Goal: Information Seeking & Learning: Find contact information

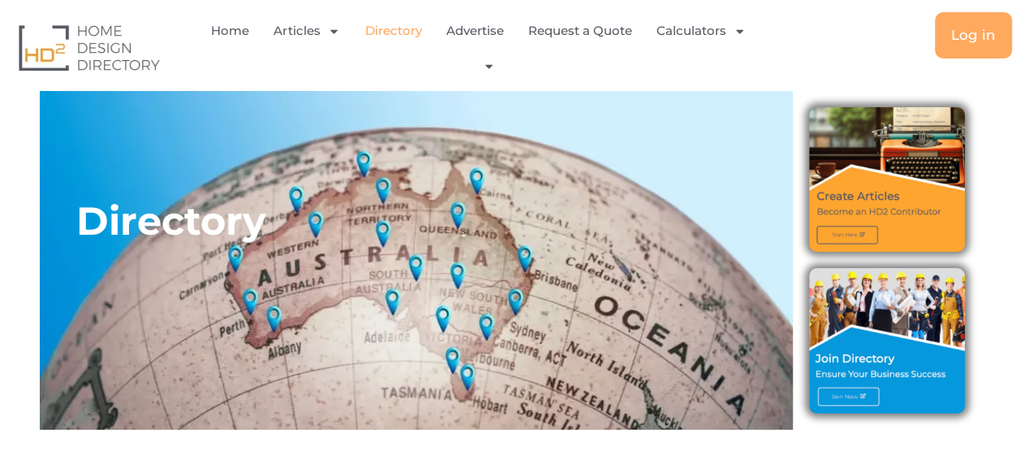
scroll to position [284, 0]
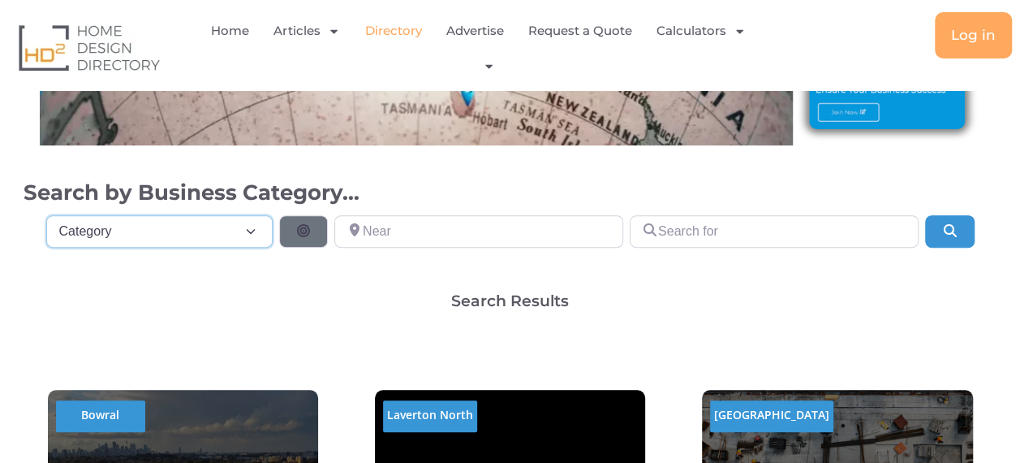
click at [247, 231] on select "Category Category Accounting Antenna Installation & Services Architects Bathroo…" at bounding box center [159, 231] width 227 height 32
select select "508"
click at [46, 215] on select "Category Category Accounting Antenna Installation & Services Architects Bathroo…" at bounding box center [159, 231] width 227 height 32
click at [944, 229] on icon "Search" at bounding box center [949, 230] width 16 height 13
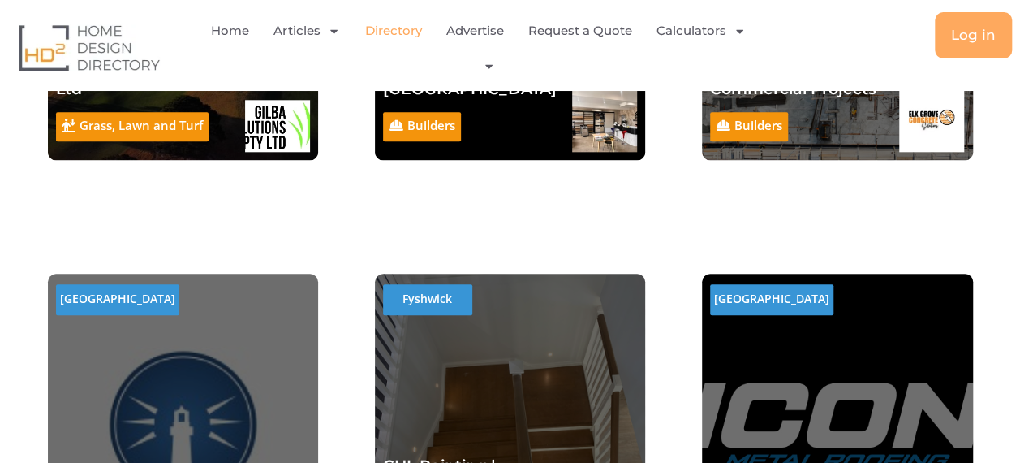
scroll to position [930, 0]
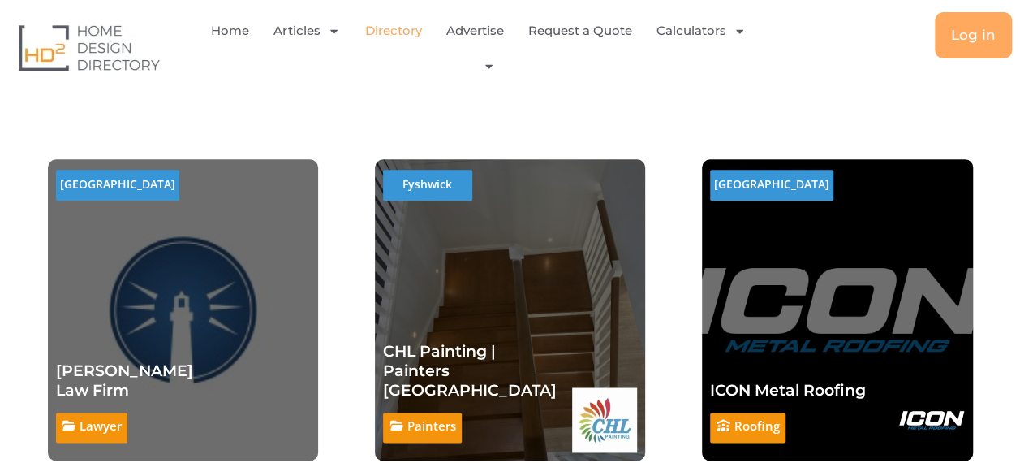
click at [760, 424] on link "Roofing" at bounding box center [756, 425] width 45 height 16
click at [785, 386] on link "ICON Metal Roofing" at bounding box center [788, 390] width 156 height 19
click at [431, 187] on h2 "Fyshwick" at bounding box center [427, 184] width 89 height 29
click at [419, 424] on link "Painters" at bounding box center [431, 425] width 49 height 16
click at [454, 378] on link "CHL Painting | Painters Canberra" at bounding box center [470, 371] width 174 height 58
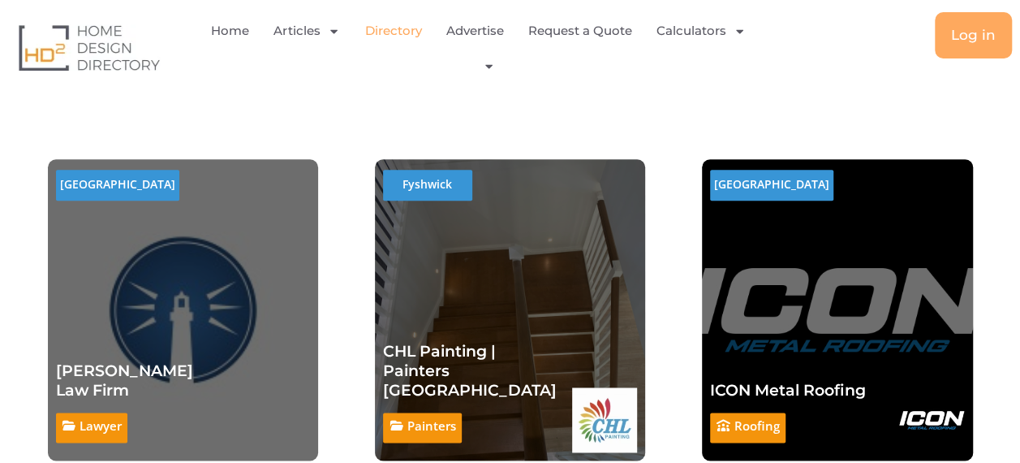
scroll to position [1005, 0]
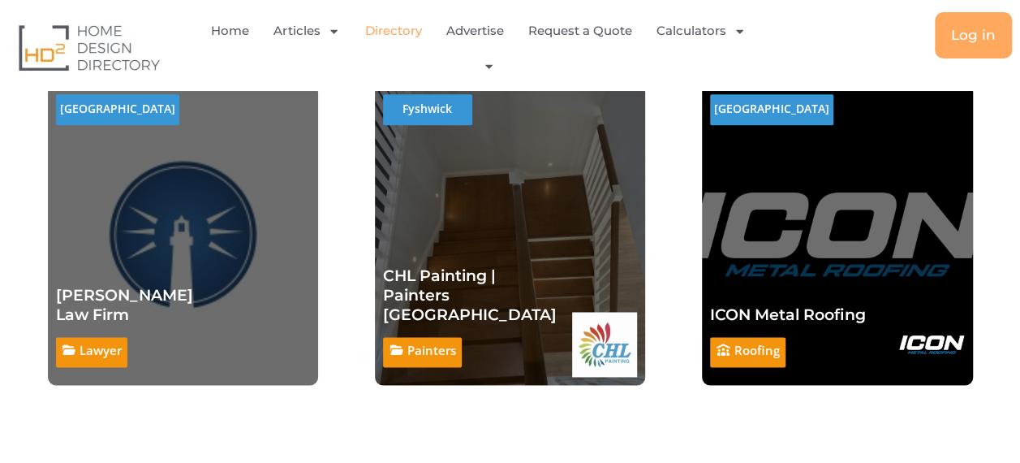
click at [163, 295] on link "Connor Hunter Law Firm" at bounding box center [124, 305] width 137 height 38
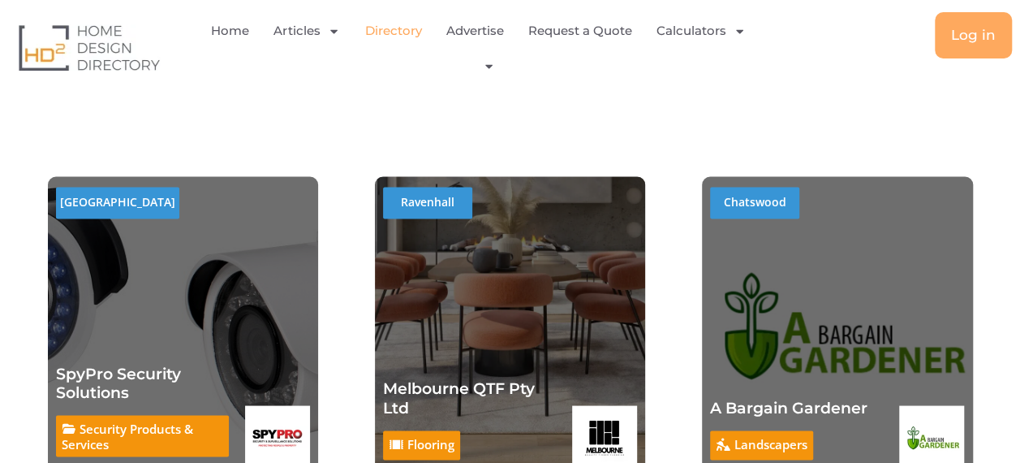
scroll to position [1384, 0]
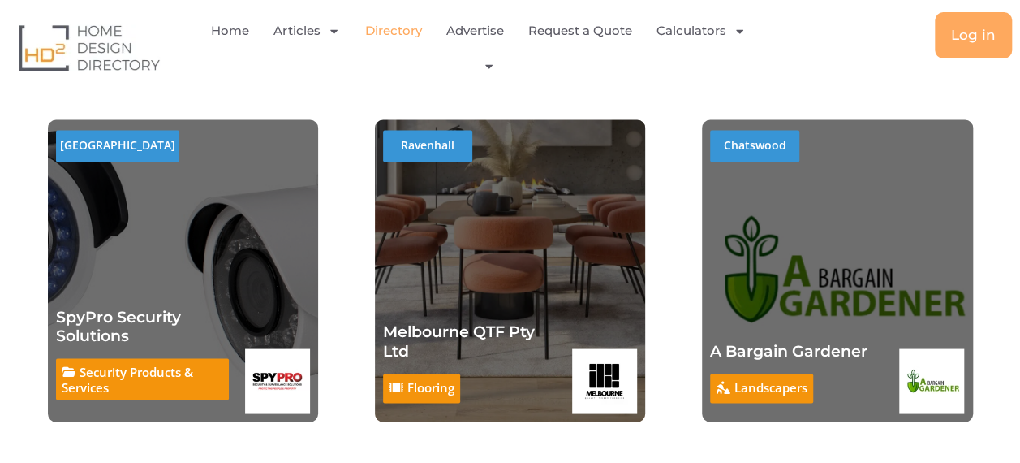
click at [443, 327] on link "Melbourne QTF Pty Ltd" at bounding box center [459, 340] width 152 height 38
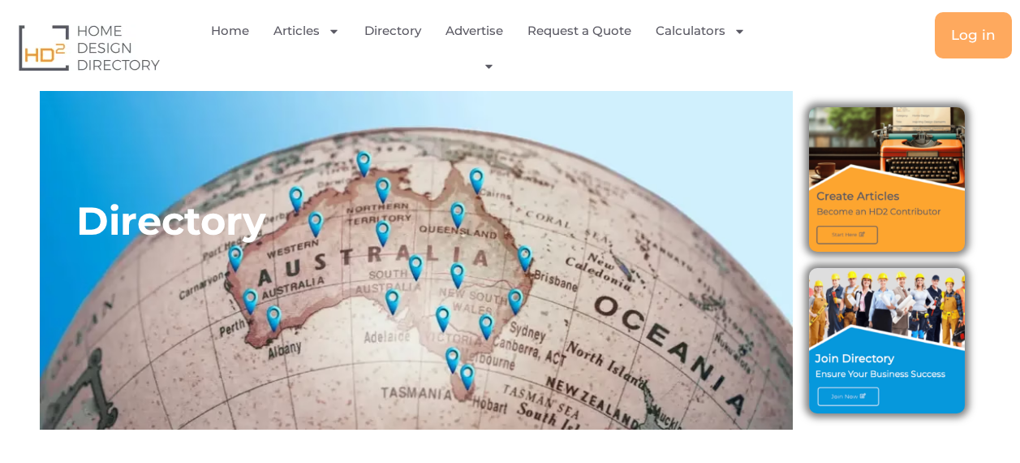
select select "508"
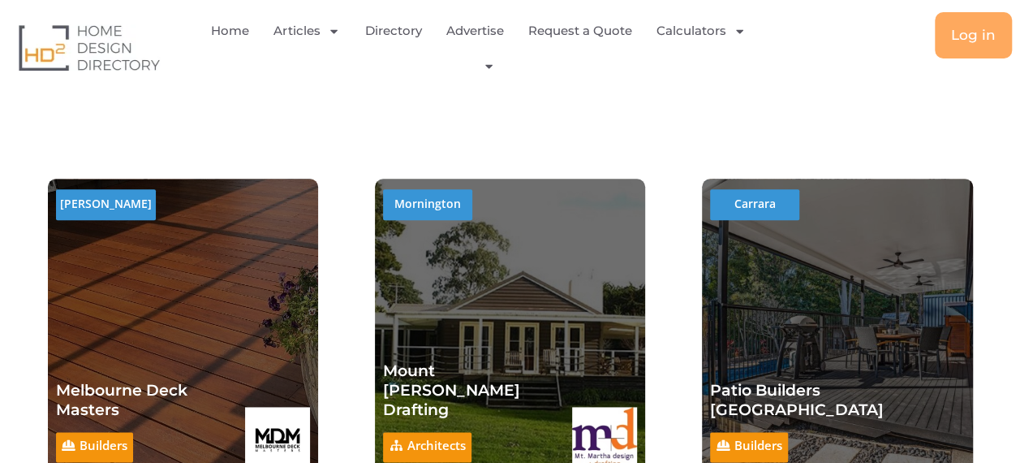
scroll to position [910, 0]
click at [427, 390] on link "Mount Martha Drafting" at bounding box center [451, 390] width 137 height 58
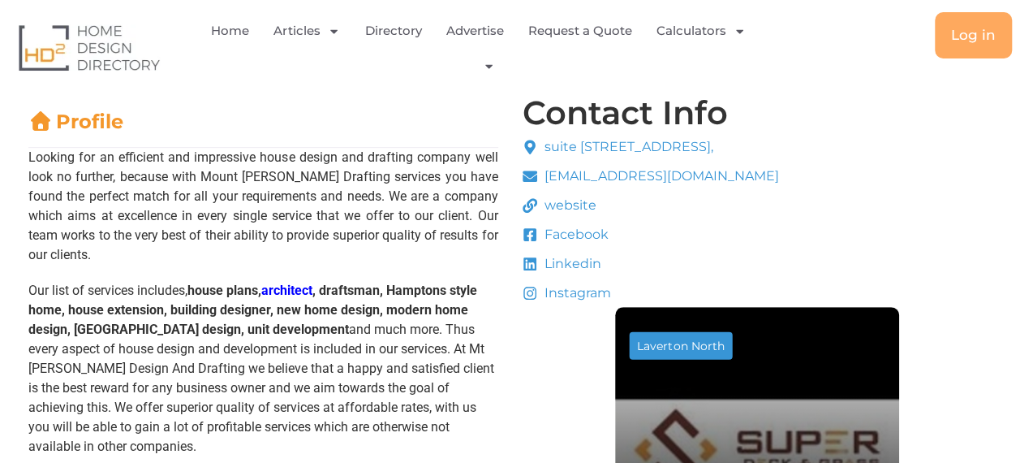
scroll to position [322, 0]
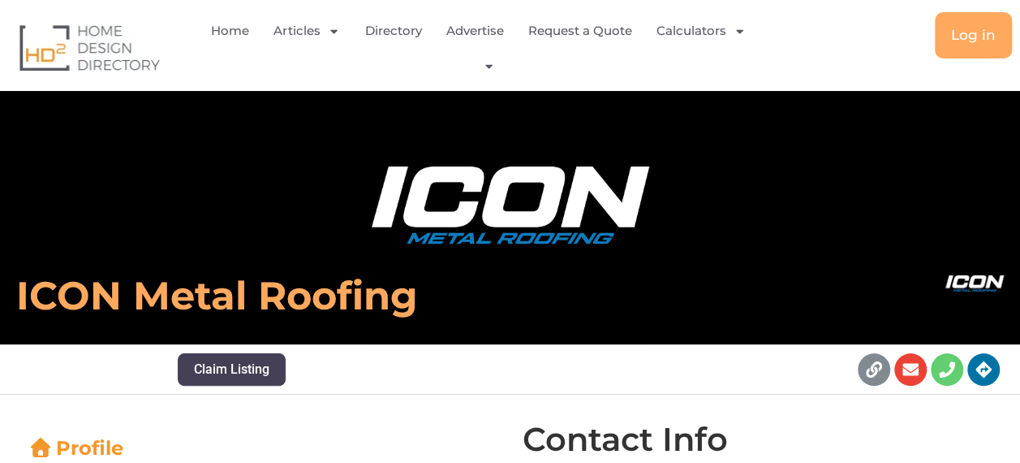
scroll to position [340, 0]
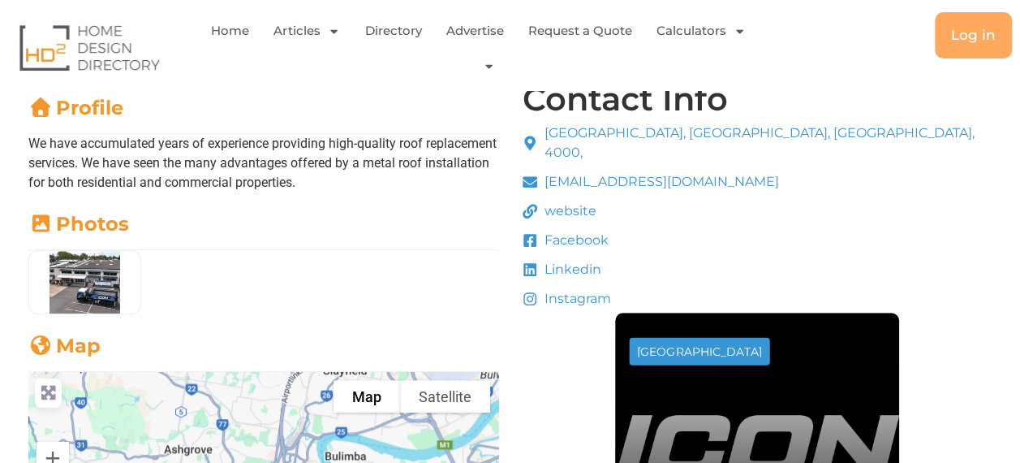
click at [542, 172] on span "seo.metalroofspecialist@gmail.com" at bounding box center [659, 181] width 239 height 19
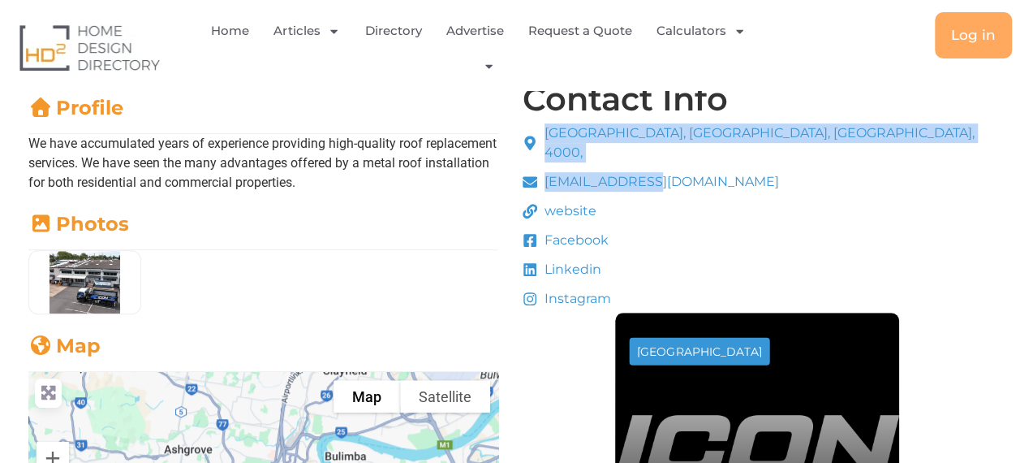
drag, startPoint x: 538, startPoint y: 144, endPoint x: 641, endPoint y: 157, distance: 103.9
click at [641, 157] on ul "Brisbane City QLD, Spring Hill, Queensland, 4000, seo.metalroofspecialist@gmail…" at bounding box center [757, 215] width 469 height 185
click at [641, 172] on span "seo.metalroofspecialist@gmail.com" at bounding box center [659, 181] width 239 height 19
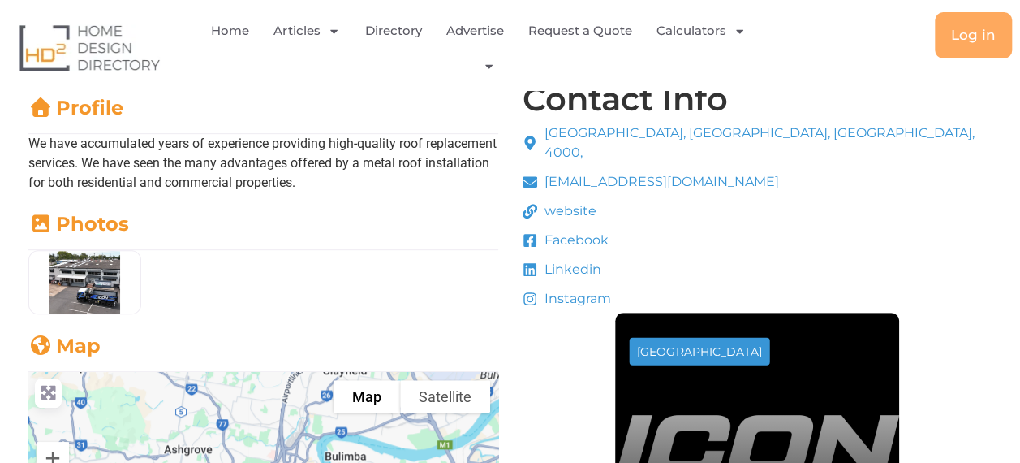
click at [810, 60] on div "Home Articles Bathroom Renovation Ideas & Services Building Construction Materi…" at bounding box center [510, 47] width 1004 height 71
click at [803, 172] on link "seo.metalroofspecialist@gmail.com" at bounding box center [757, 181] width 469 height 19
drag, startPoint x: 542, startPoint y: 148, endPoint x: 784, endPoint y: 154, distance: 241.9
click at [784, 154] on ul "Brisbane City QLD, Spring Hill, Queensland, 4000, seo.metalroofspecialist@gmail…" at bounding box center [757, 215] width 469 height 185
copy span "seo.metalroofspecialist@gmail.com"
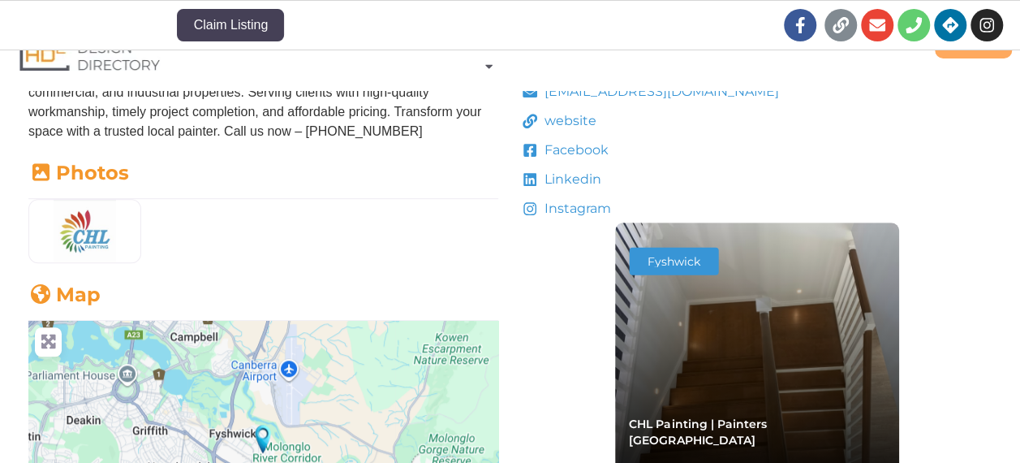
scroll to position [360, 0]
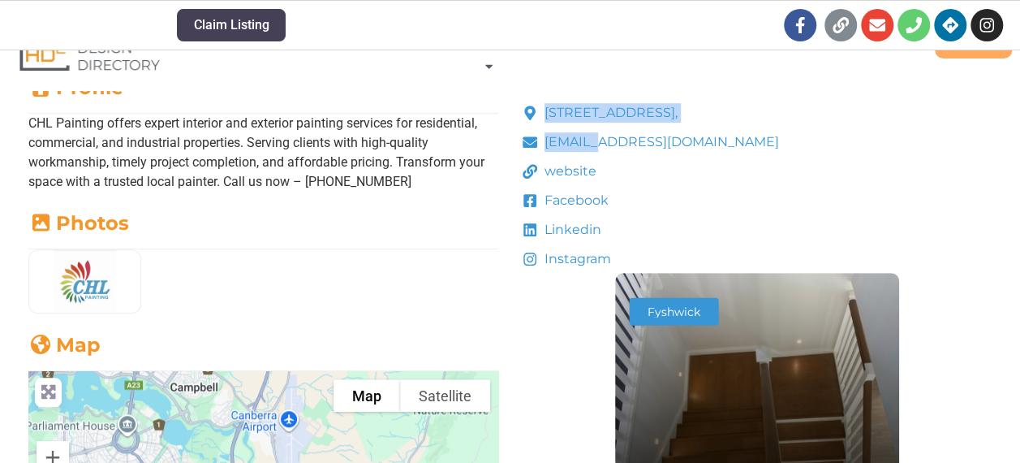
drag, startPoint x: 544, startPoint y: 127, endPoint x: 600, endPoint y: 136, distance: 56.8
click at [600, 136] on ul "[STREET_ADDRESS], [EMAIL_ADDRESS][DOMAIN_NAME] website Facebook Linkedin Instag…" at bounding box center [651, 186] width 257 height 166
drag, startPoint x: 600, startPoint y: 136, endPoint x: 563, endPoint y: 65, distance: 80.6
click at [563, 65] on ul "Home Articles Bathroom Renovation Ideas & Services Building Construction Materi…" at bounding box center [485, 47] width 552 height 71
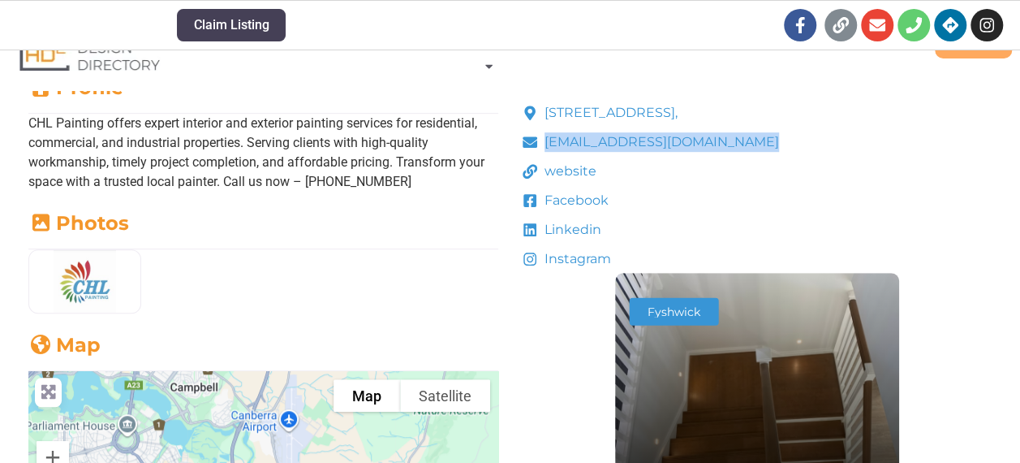
drag, startPoint x: 542, startPoint y: 129, endPoint x: 771, endPoint y: 140, distance: 229.1
click at [771, 140] on ul "[STREET_ADDRESS], [EMAIL_ADDRESS][DOMAIN_NAME] website Facebook Linkedin Instag…" at bounding box center [651, 186] width 257 height 166
copy span "[EMAIL_ADDRESS][DOMAIN_NAME]"
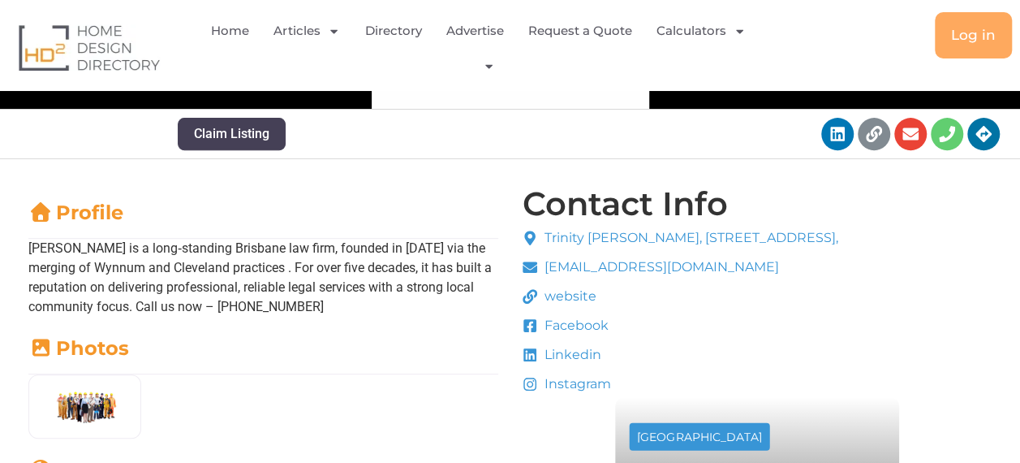
scroll to position [289, 0]
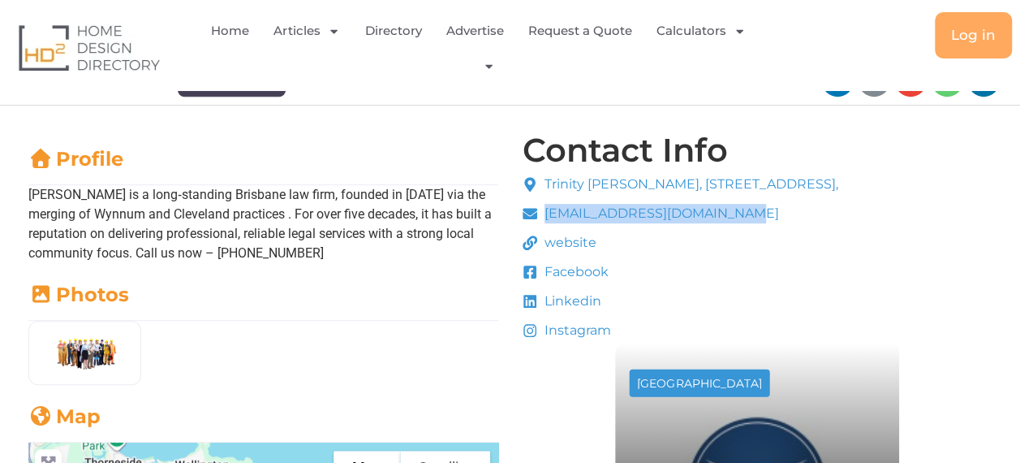
drag, startPoint x: 539, startPoint y: 200, endPoint x: 748, endPoint y: 209, distance: 209.6
click at [748, 209] on ul "Trinity Chambers, 17 Middle St, Cleveland, Queensland, 4163, info.clev@connorhu…" at bounding box center [681, 257] width 316 height 166
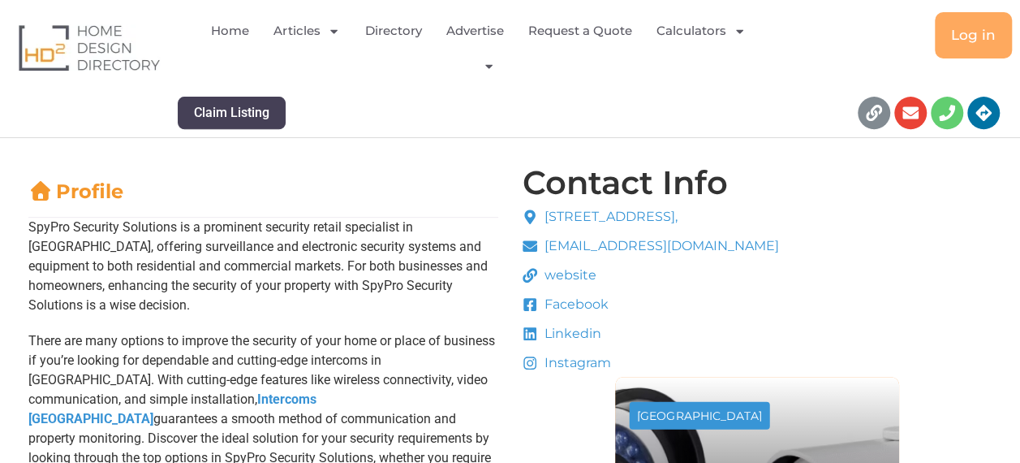
scroll to position [287, 0]
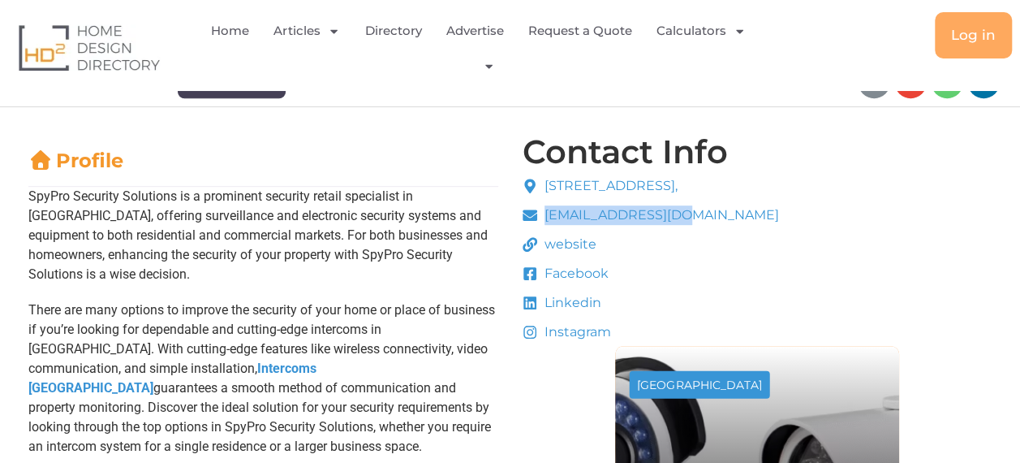
drag, startPoint x: 542, startPoint y: 203, endPoint x: 696, endPoint y: 204, distance: 154.2
click at [696, 204] on ul "678a Warrigal Rd, Oakleigh South, Victoria, 3166, info@spypro.com.au website Fa…" at bounding box center [651, 259] width 257 height 166
copy span "info@spypro.com.au"
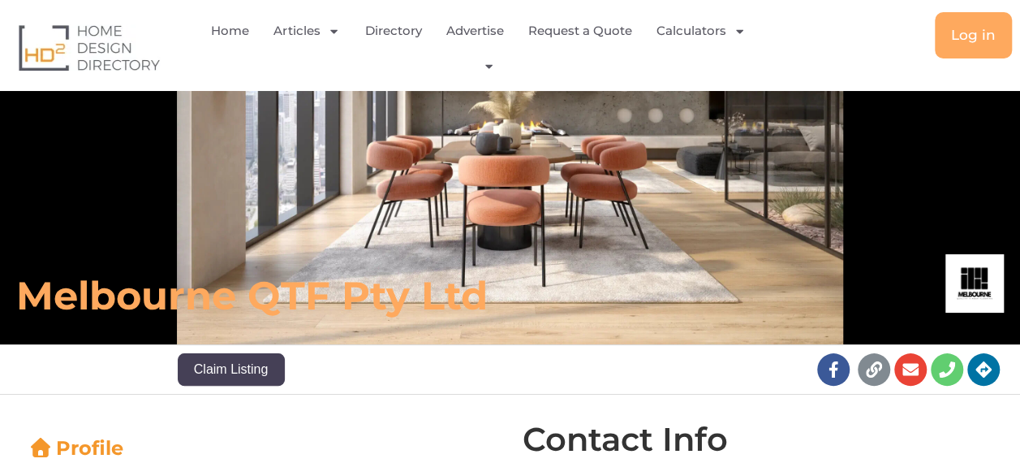
scroll to position [372, 0]
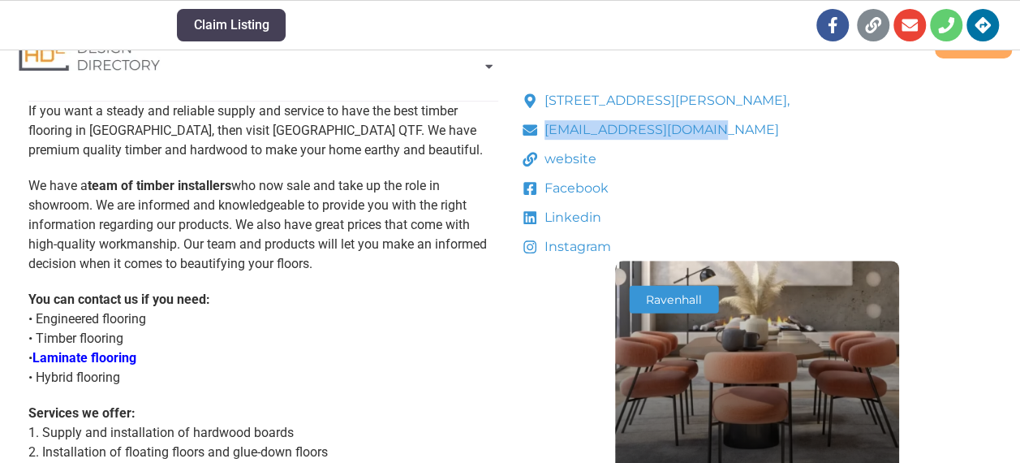
drag, startPoint x: 540, startPoint y: 116, endPoint x: 735, endPoint y: 126, distance: 195.0
click at [735, 126] on ul "[STREET_ADDRESS][PERSON_NAME], [EMAIL_ADDRESS][DOMAIN_NAME] website Facebook Li…" at bounding box center [657, 174] width 268 height 166
copy span "[EMAIL_ADDRESS][DOMAIN_NAME]"
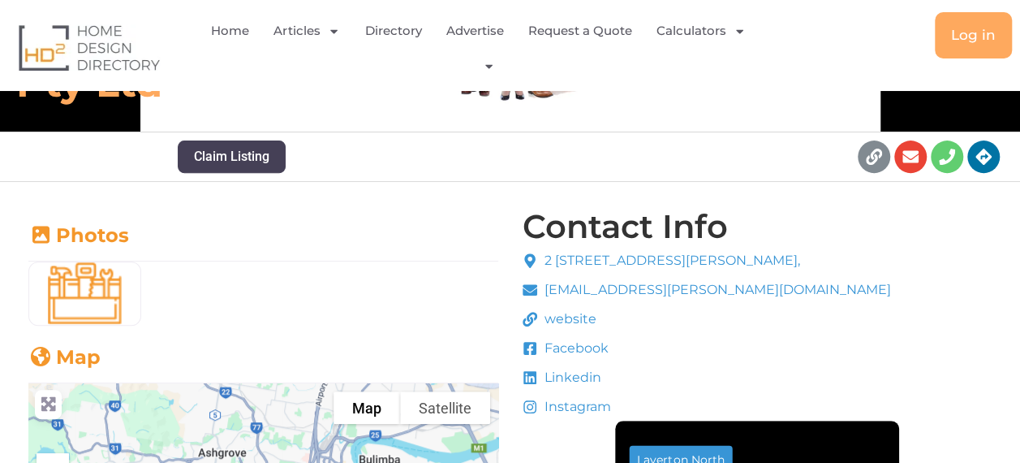
scroll to position [238, 0]
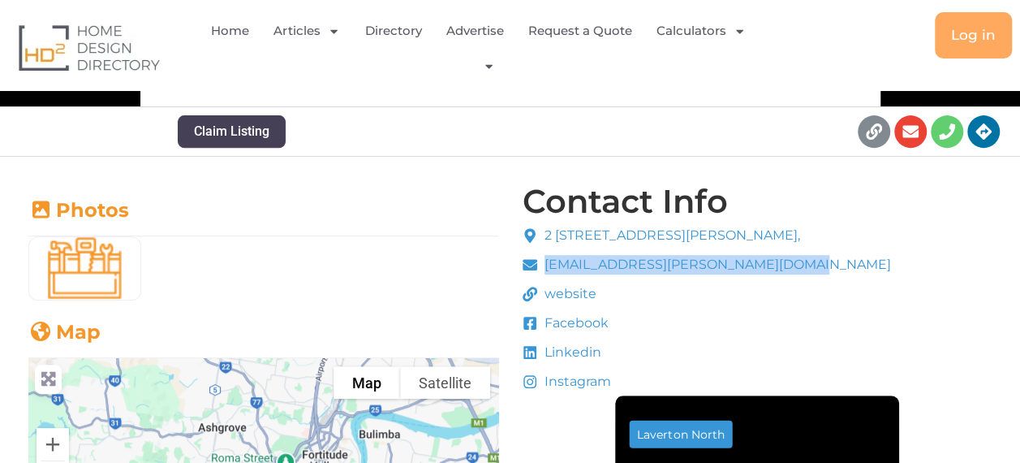
drag, startPoint x: 540, startPoint y: 250, endPoint x: 805, endPoint y: 265, distance: 264.9
drag, startPoint x: 805, startPoint y: 265, endPoint x: 717, endPoint y: 271, distance: 88.7
copy span "[EMAIL_ADDRESS][PERSON_NAME][DOMAIN_NAME]"
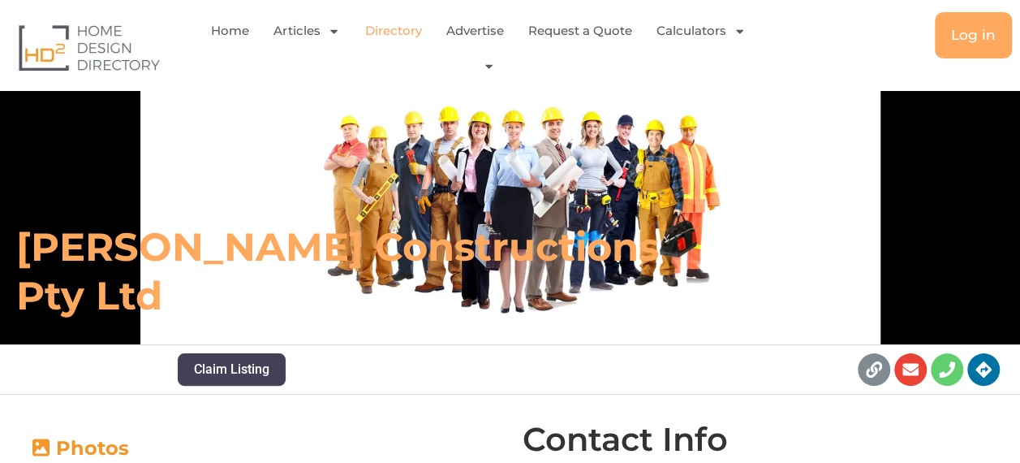
click at [404, 37] on link "Directory" at bounding box center [392, 30] width 57 height 37
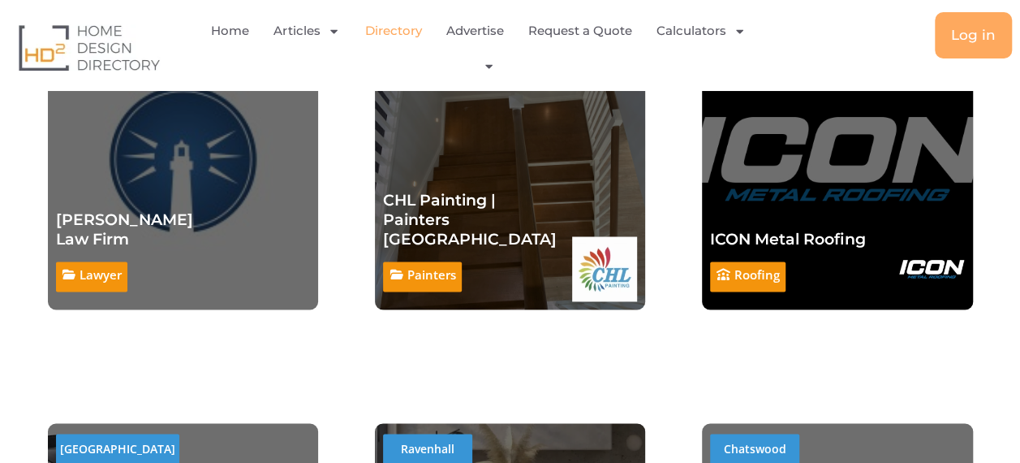
scroll to position [1366, 0]
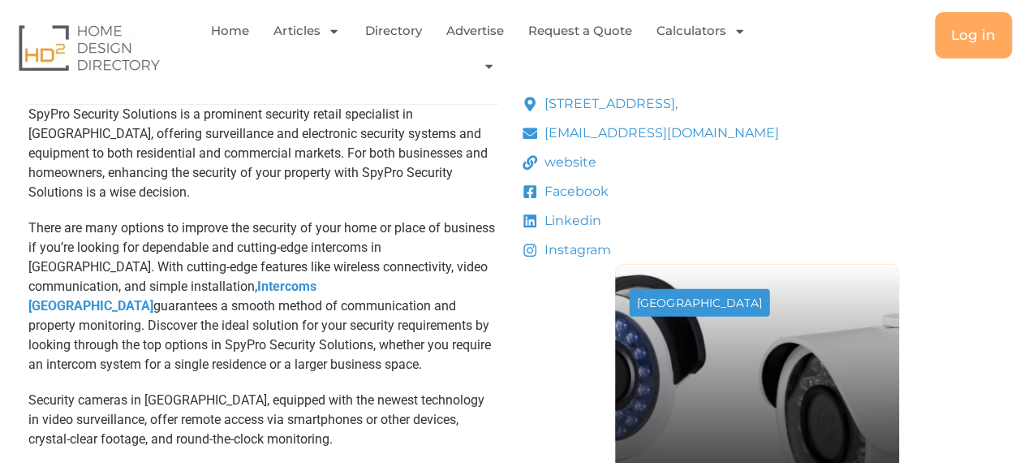
scroll to position [235, 0]
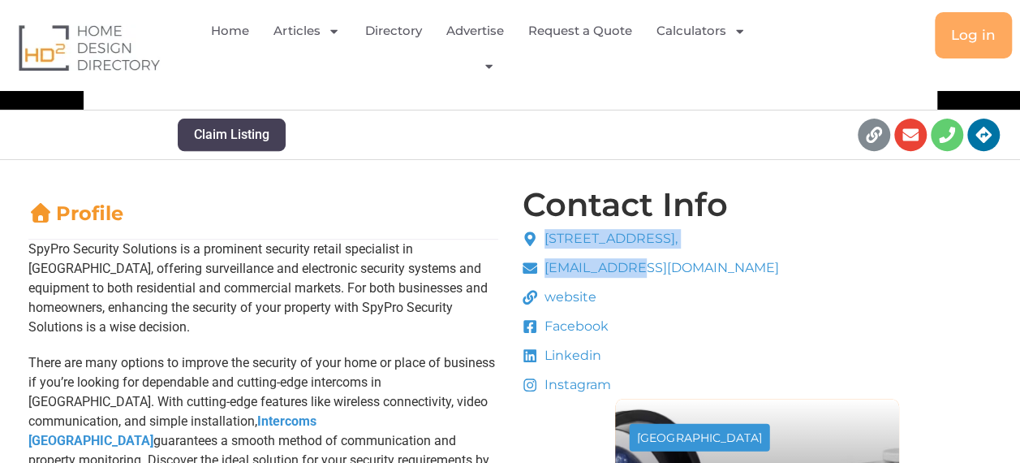
drag, startPoint x: 541, startPoint y: 252, endPoint x: 630, endPoint y: 262, distance: 89.1
click at [630, 262] on ul "[STREET_ADDRESS], [EMAIL_ADDRESS][DOMAIN_NAME] website Facebook Linkedin Instag…" at bounding box center [651, 312] width 257 height 166
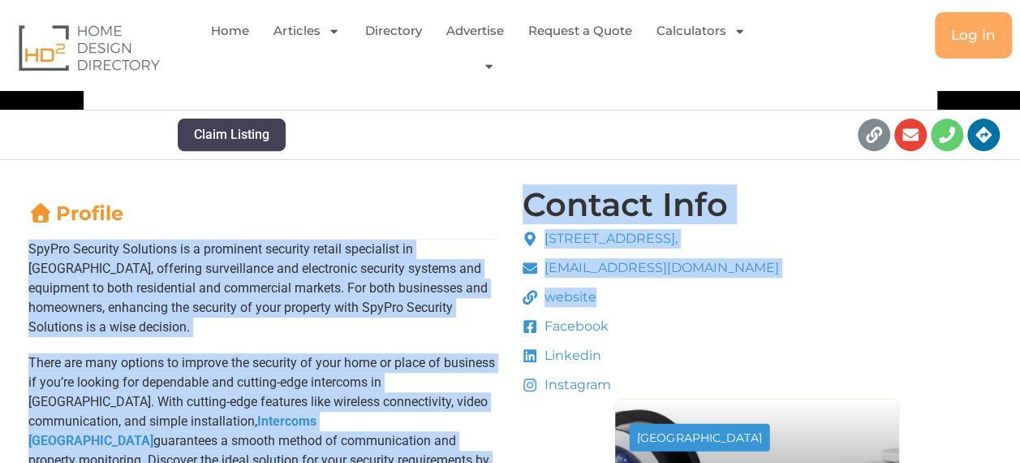
drag, startPoint x: 454, startPoint y: 198, endPoint x: 871, endPoint y: 308, distance: 430.7
click at [484, 203] on h2 "Profile" at bounding box center [263, 213] width 470 height 24
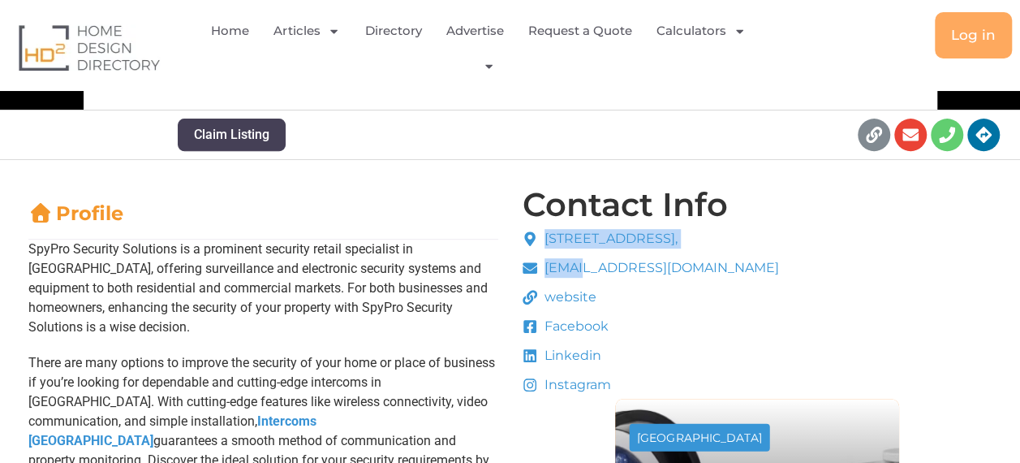
drag, startPoint x: 542, startPoint y: 252, endPoint x: 583, endPoint y: 265, distance: 42.9
click at [583, 265] on ul "[STREET_ADDRESS], [EMAIL_ADDRESS][DOMAIN_NAME] website Facebook Linkedin Instag…" at bounding box center [651, 312] width 257 height 166
drag, startPoint x: 583, startPoint y: 265, endPoint x: 467, endPoint y: 191, distance: 138.0
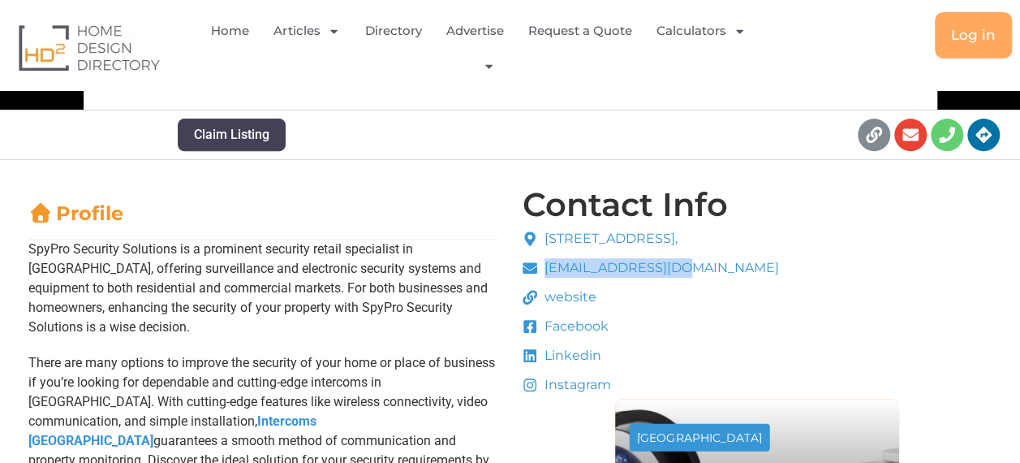
drag, startPoint x: 543, startPoint y: 256, endPoint x: 682, endPoint y: 260, distance: 138.8
click at [682, 260] on ul "[STREET_ADDRESS], [EMAIL_ADDRESS][DOMAIN_NAME] website Facebook Linkedin Instag…" at bounding box center [651, 312] width 257 height 166
copy span "[EMAIL_ADDRESS][DOMAIN_NAME]"
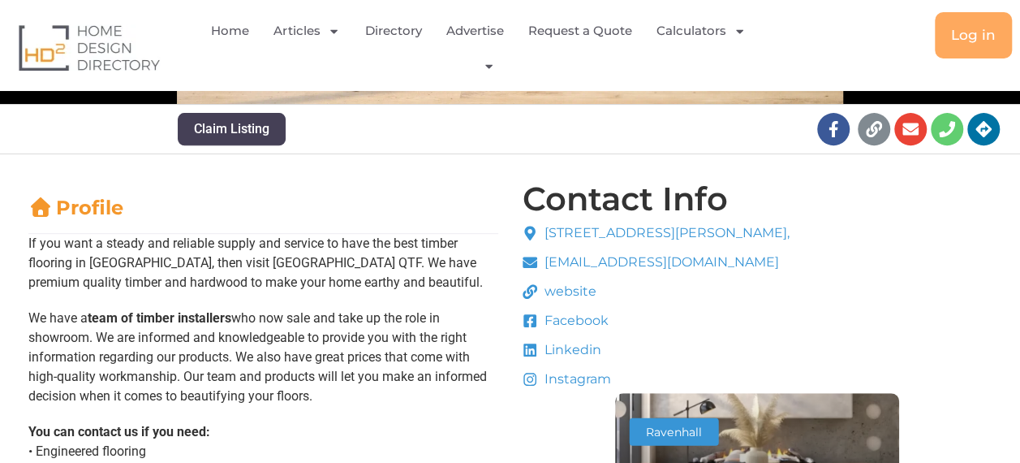
scroll to position [295, 0]
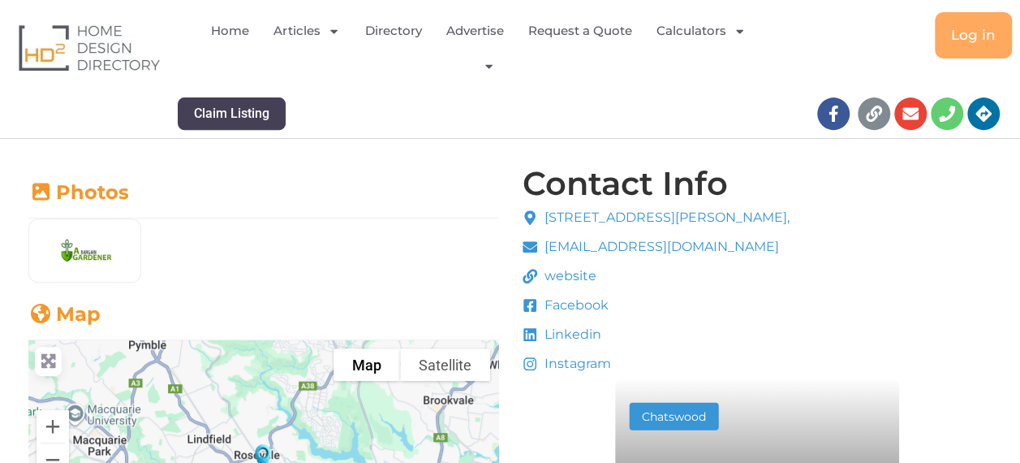
scroll to position [311, 0]
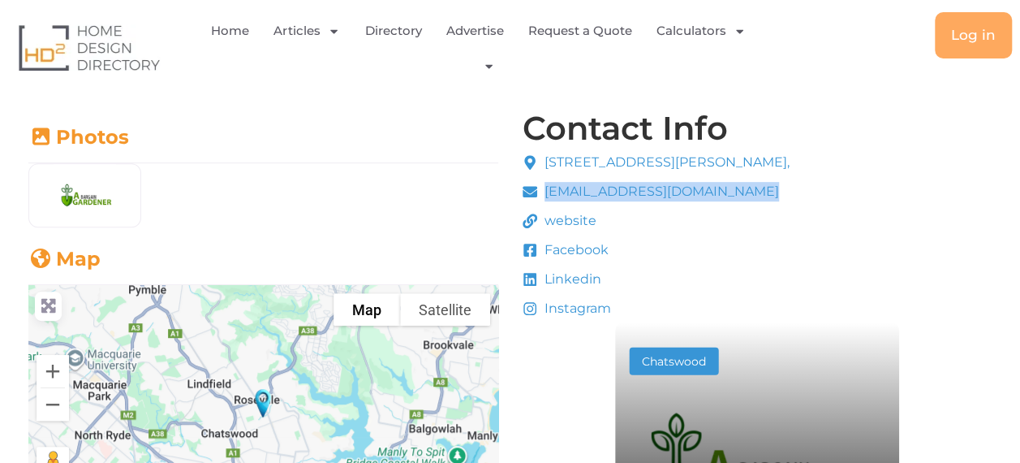
drag, startPoint x: 538, startPoint y: 179, endPoint x: 758, endPoint y: 190, distance: 220.2
click at [758, 190] on ul "[STREET_ADDRESS][PERSON_NAME], [EMAIL_ADDRESS][DOMAIN_NAME] website Facebook Li…" at bounding box center [657, 236] width 268 height 166
copy span "[EMAIL_ADDRESS][DOMAIN_NAME]"
